Goal: Task Accomplishment & Management: Manage account settings

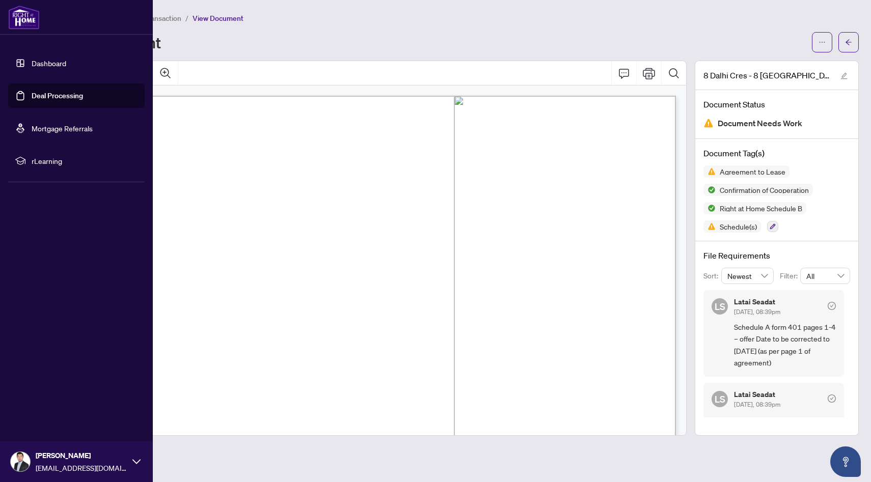
click at [38, 94] on link "Deal Processing" at bounding box center [57, 95] width 51 height 9
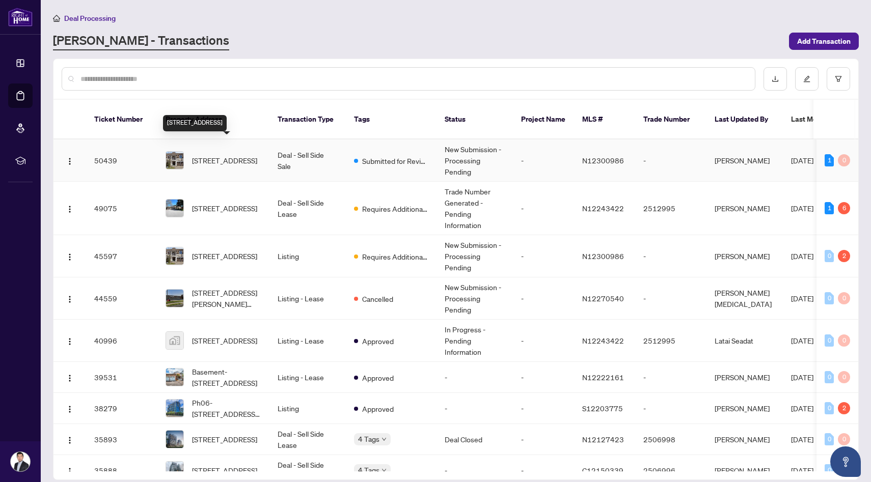
click at [249, 155] on span "[STREET_ADDRESS]" at bounding box center [224, 160] width 65 height 11
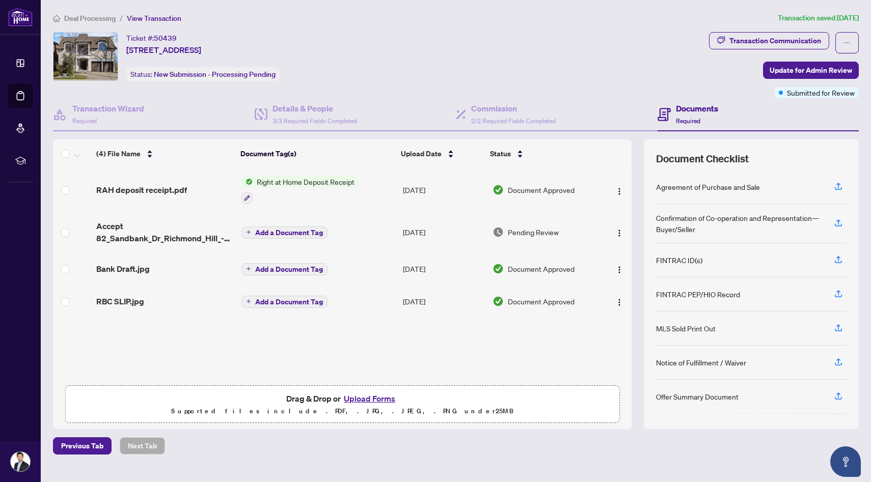
click at [294, 188] on div "Right at Home Deposit Receipt" at bounding box center [299, 190] width 117 height 28
click at [282, 183] on span "Right at Home Deposit Receipt" at bounding box center [306, 181] width 106 height 11
click at [555, 186] on span "Document Approved" at bounding box center [541, 189] width 67 height 11
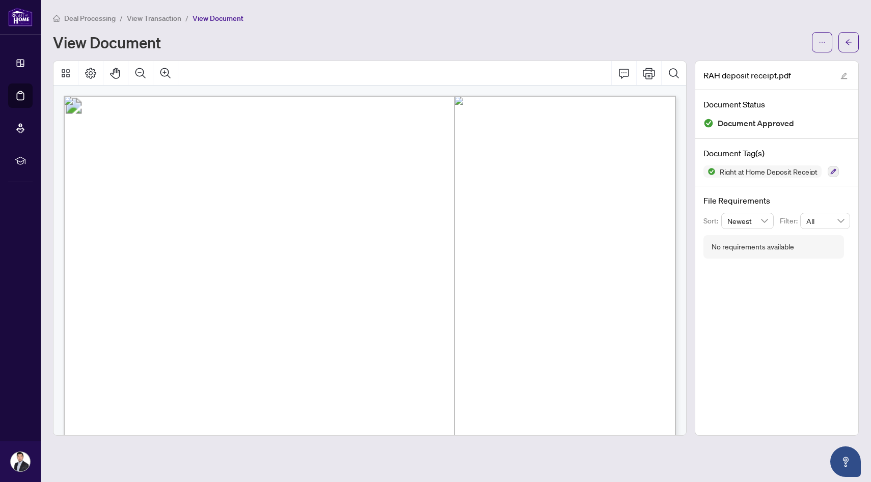
click at [647, 71] on icon "Print" at bounding box center [649, 73] width 12 height 12
